Goal: Task Accomplishment & Management: Use online tool/utility

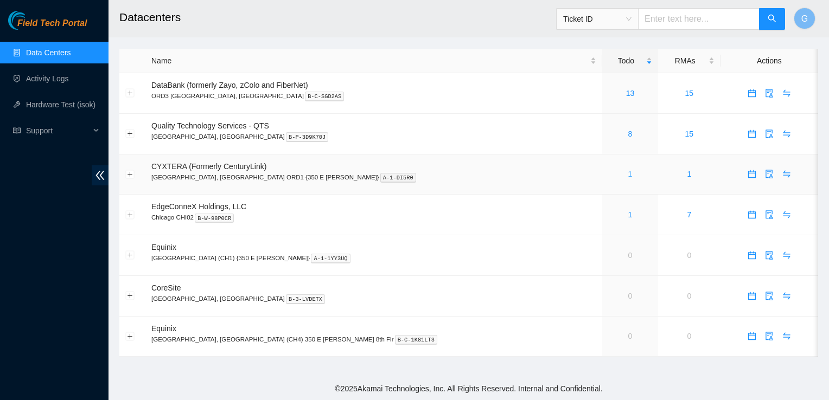
click at [628, 177] on link "1" at bounding box center [630, 174] width 4 height 9
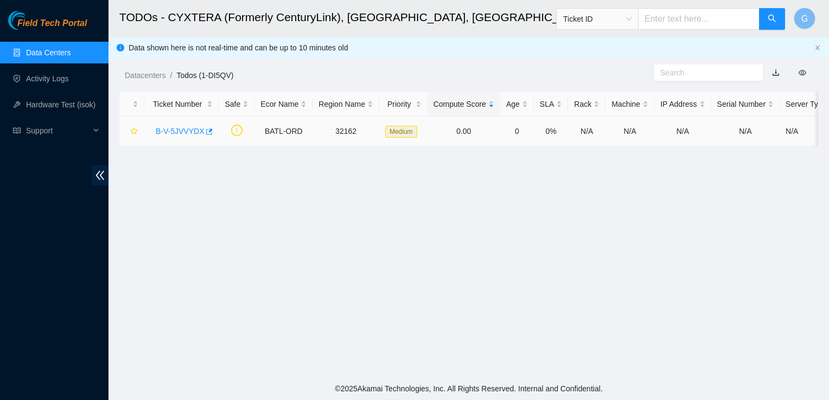
click at [158, 134] on link "B-V-5JVVYDX" at bounding box center [180, 131] width 48 height 9
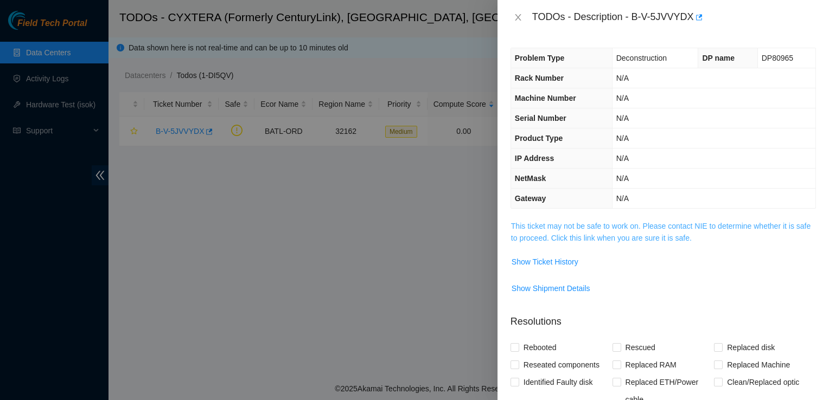
click at [561, 237] on link "This ticket may not be safe to work on. Please contact NIE to determine whether…" at bounding box center [660, 232] width 299 height 21
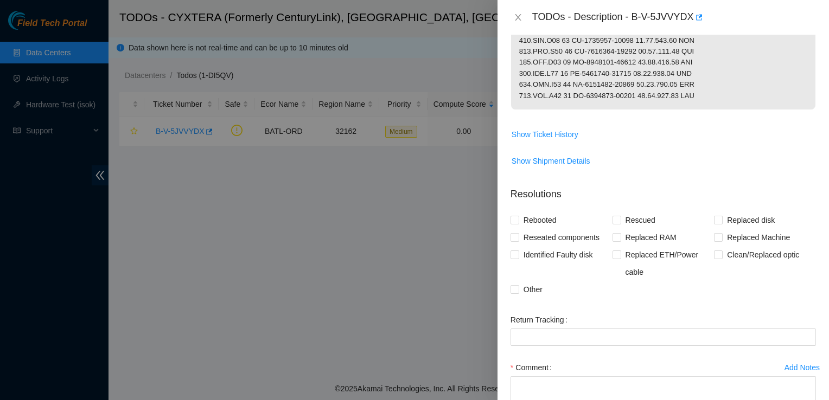
scroll to position [488, 0]
